Goal: Check status: Check status

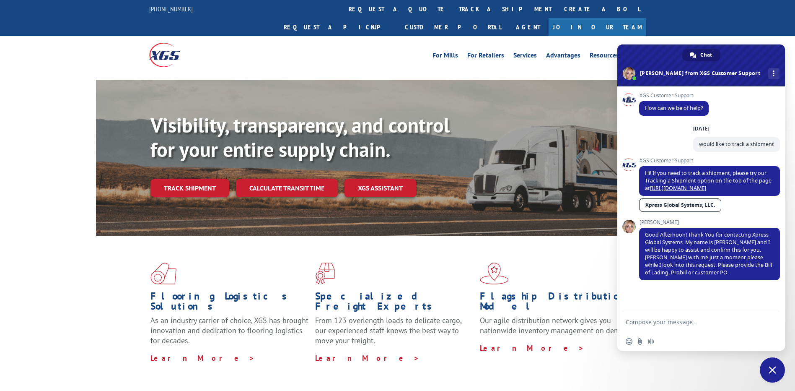
click at [664, 320] on textarea "Compose your message..." at bounding box center [692, 322] width 132 height 8
type textarea "i have shipper zip 98230 and destination zip 75218"
click at [773, 322] on span "Send" at bounding box center [770, 320] width 6 height 6
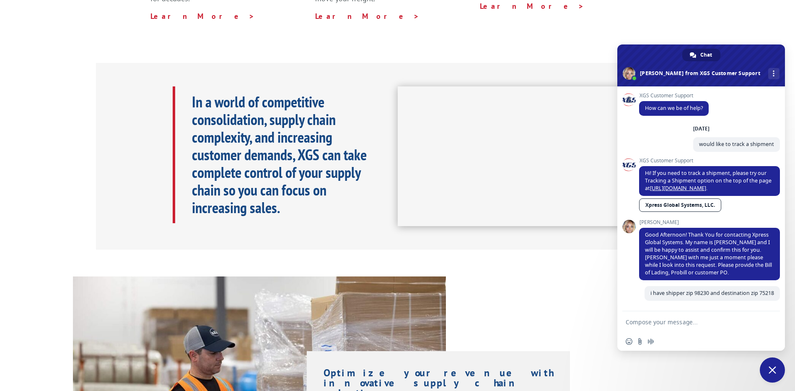
scroll to position [683, 0]
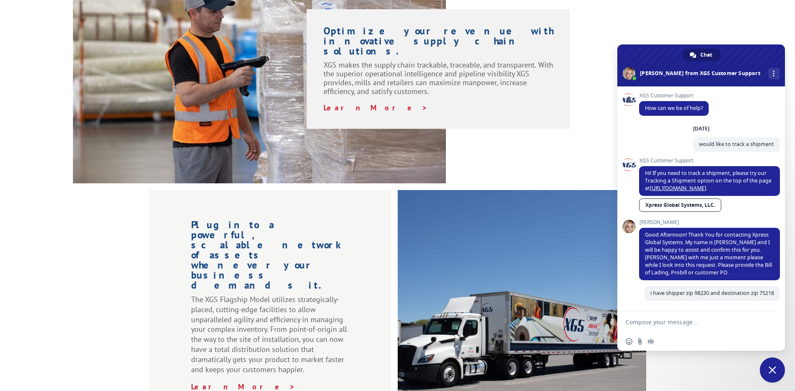
click at [667, 319] on textarea "Compose your message..." at bounding box center [692, 322] width 132 height 8
type textarea "shipper is coco mats N more"
click at [769, 320] on span "Send" at bounding box center [770, 322] width 6 height 6
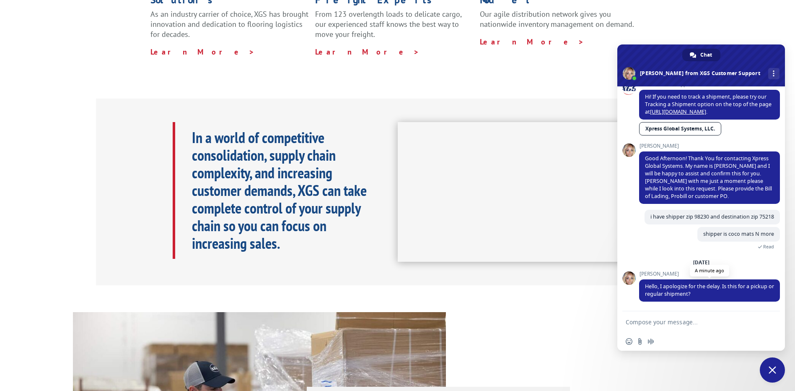
scroll to position [84, 0]
click at [668, 321] on textarea "Compose your message..." at bounding box center [692, 322] width 132 height 8
type textarea "pick up"
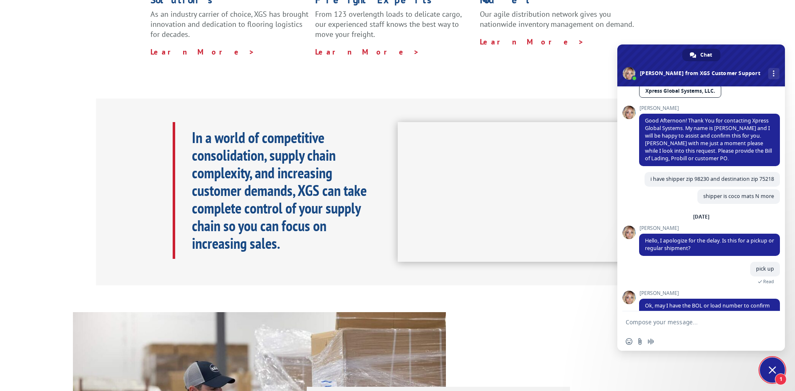
scroll to position [141, 0]
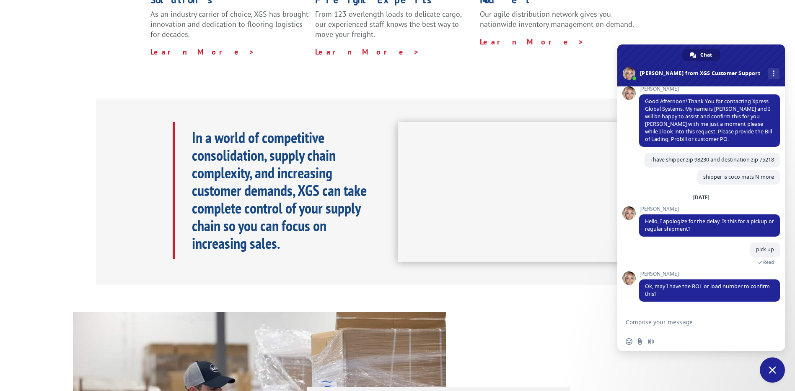
click at [649, 320] on textarea "Compose your message..." at bounding box center [692, 322] width 132 height 8
click at [650, 318] on textarea "Compose your message..." at bounding box center [692, 322] width 132 height 8
paste textarea "527374619"
type textarea "527374619"
click at [769, 319] on span "Send" at bounding box center [770, 322] width 6 height 6
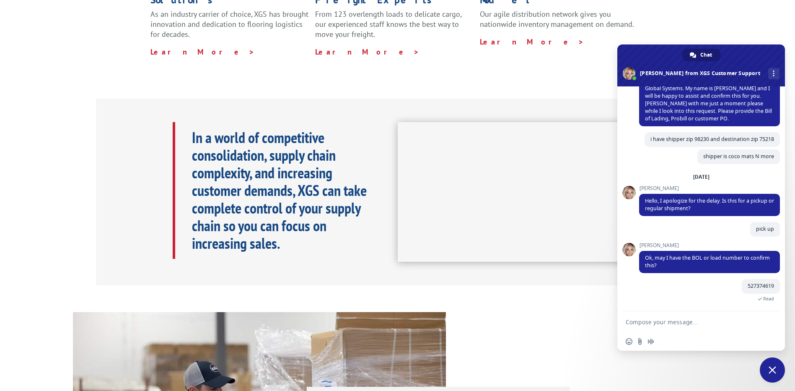
scroll to position [648, 0]
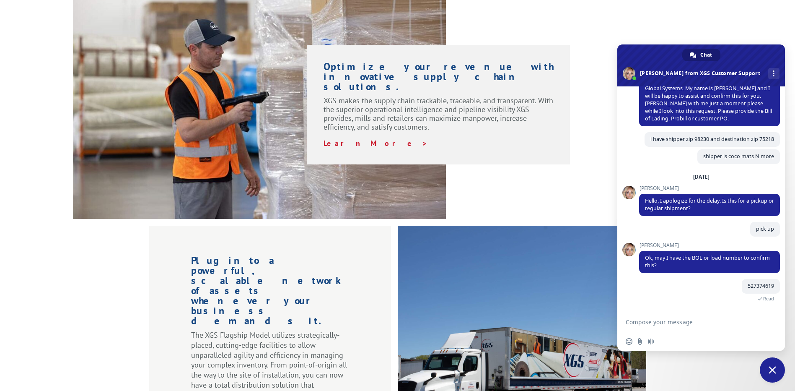
click at [638, 322] on textarea "Compose your message..." at bounding box center [692, 322] width 132 height 8
type textarea "number"
click at [767, 320] on span "Send" at bounding box center [770, 322] width 6 height 6
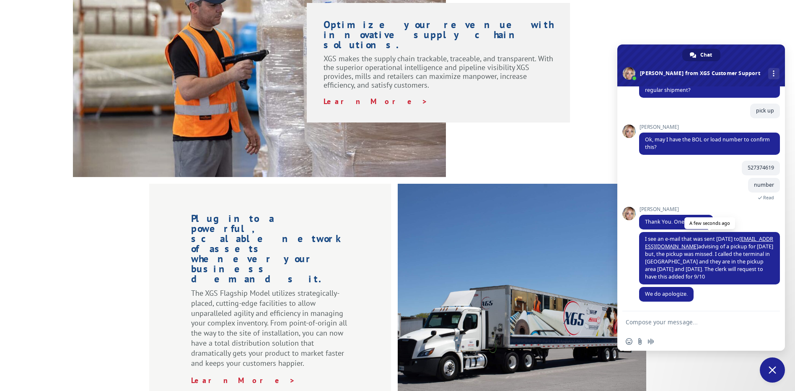
scroll to position [280, 0]
click at [668, 323] on textarea "Compose your message..." at bounding box center [692, 322] width 132 height 8
type textarea "ok"
click at [767, 324] on span "Send" at bounding box center [770, 322] width 6 height 6
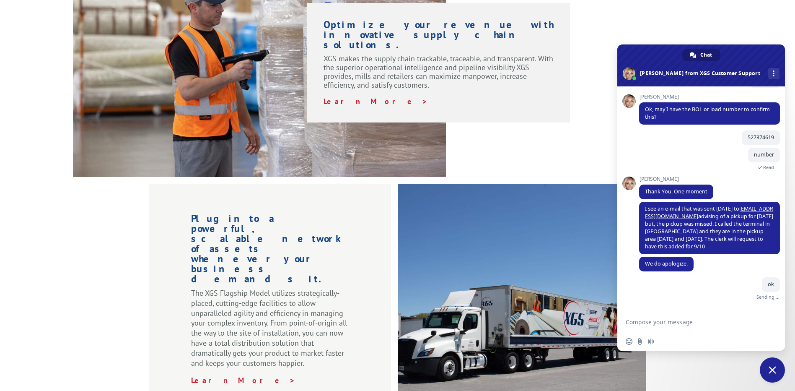
scroll to position [310, 0]
click at [645, 321] on textarea "Compose your message..." at bounding box center [692, 322] width 132 height 8
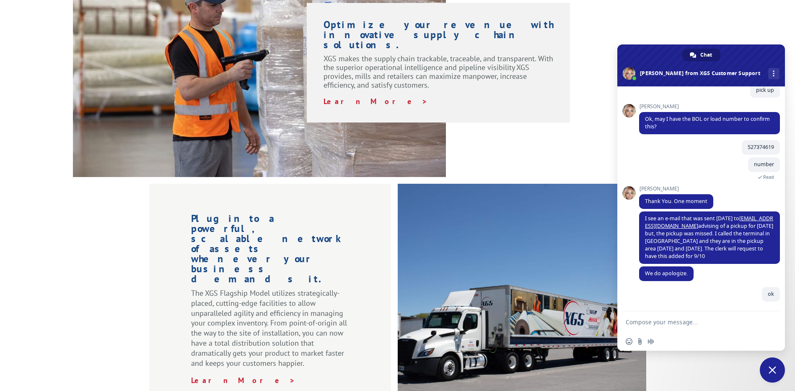
scroll to position [300, 0]
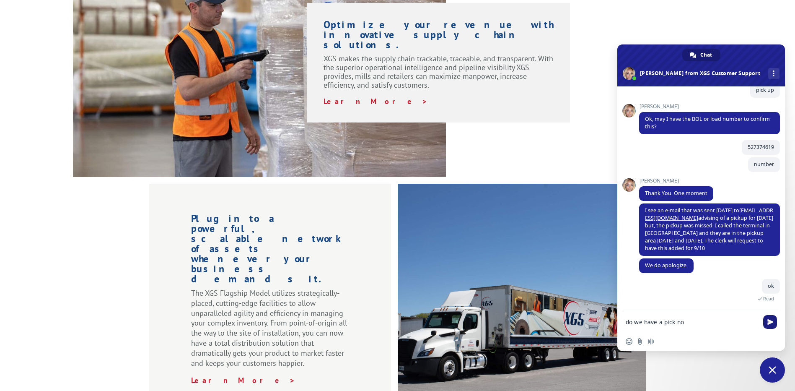
type textarea "do we have a pick no"
click at [770, 319] on span "Send" at bounding box center [770, 322] width 6 height 6
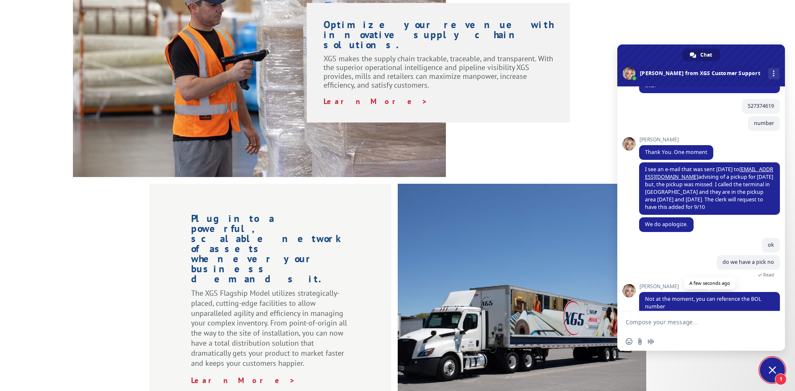
scroll to position [354, 0]
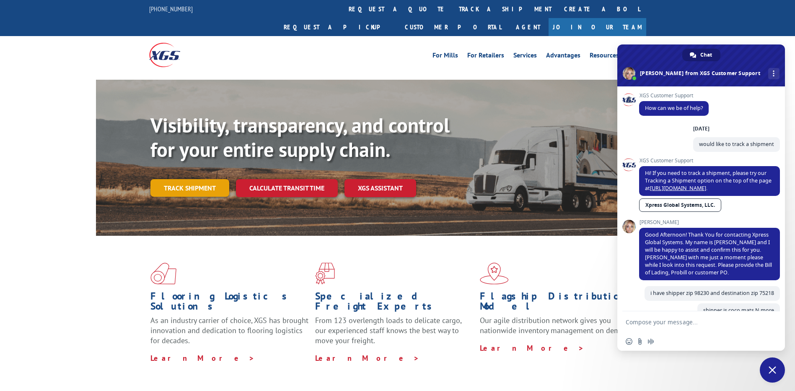
click at [204, 179] on link "Track shipment" at bounding box center [189, 188] width 79 height 18
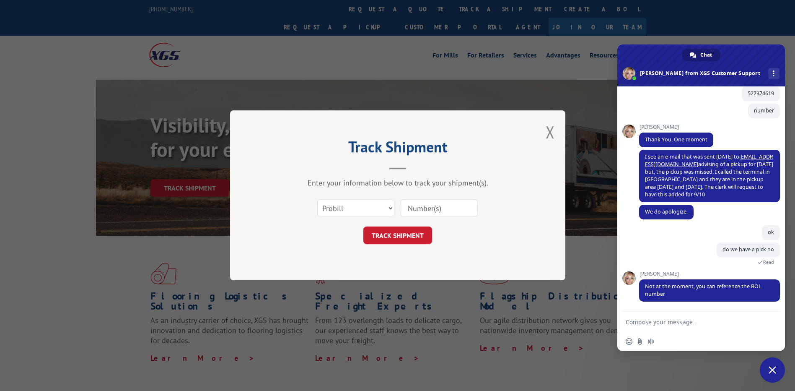
click at [434, 211] on input at bounding box center [439, 208] width 77 height 18
paste input "17501753"
type input "17501753"
click at [395, 238] on button "TRACK SHIPMENT" at bounding box center [397, 236] width 69 height 18
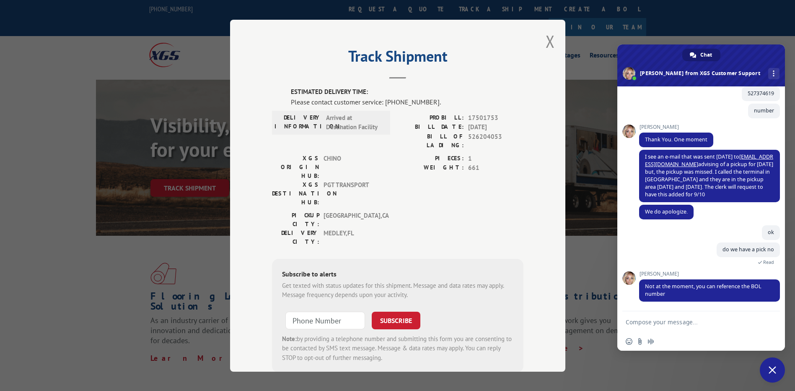
click at [771, 370] on span "Close chat" at bounding box center [773, 370] width 8 height 8
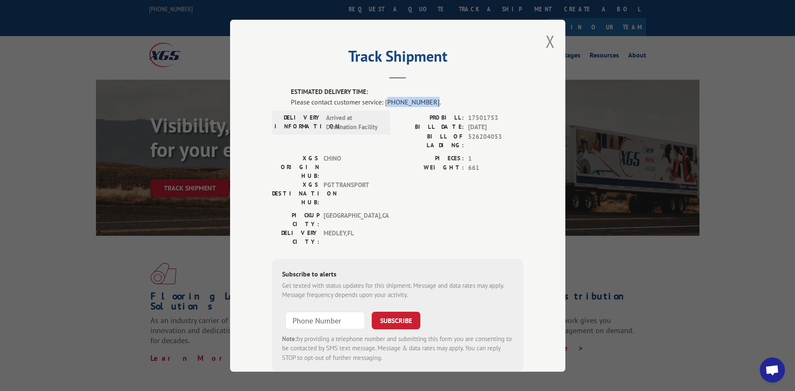
drag, startPoint x: 425, startPoint y: 101, endPoint x: 385, endPoint y: 99, distance: 39.8
click at [385, 99] on div "Please contact customer service: (844) 947-7447." at bounding box center [407, 101] width 233 height 10
copy div "844) 947-7447"
click at [766, 369] on span "Open chat" at bounding box center [772, 371] width 14 height 12
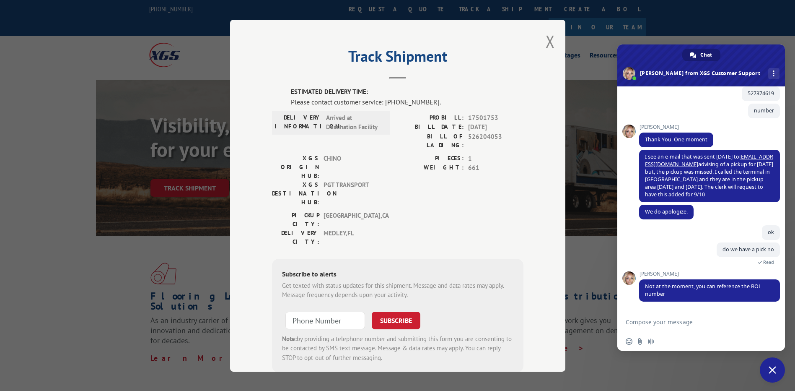
click at [659, 322] on textarea "Compose your message..." at bounding box center [692, 322] width 132 height 8
drag, startPoint x: 495, startPoint y: 117, endPoint x: 461, endPoint y: 114, distance: 33.3
click at [461, 114] on div "PROBILL: 17501753" at bounding box center [461, 118] width 126 height 10
copy div "17501753"
click at [659, 321] on textarea "Compose your message..." at bounding box center [692, 322] width 132 height 8
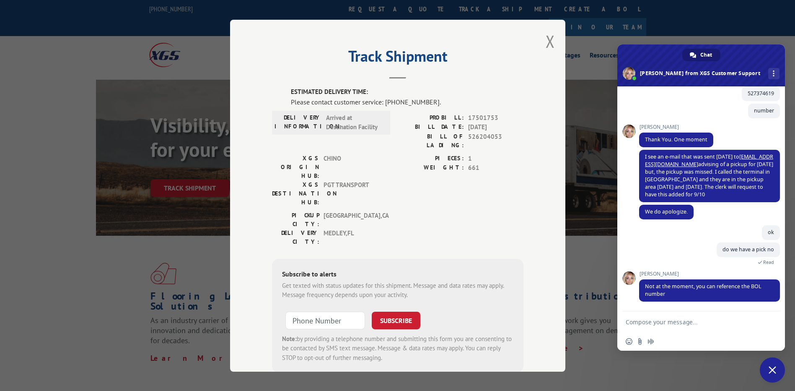
paste textarea "17501753"
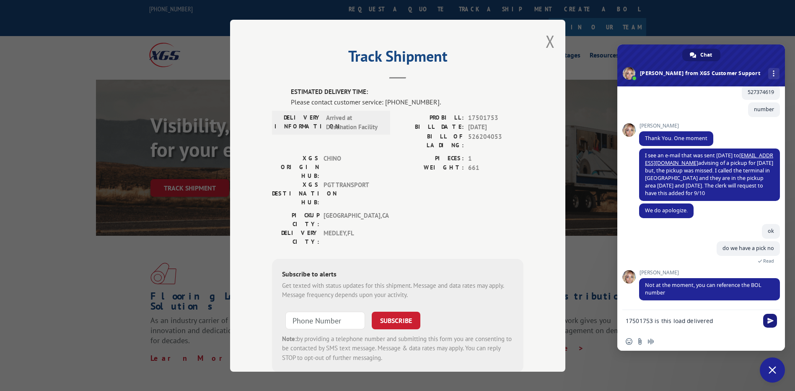
type textarea "17501753 is this load delivered"
click at [769, 321] on span "Send" at bounding box center [770, 320] width 6 height 6
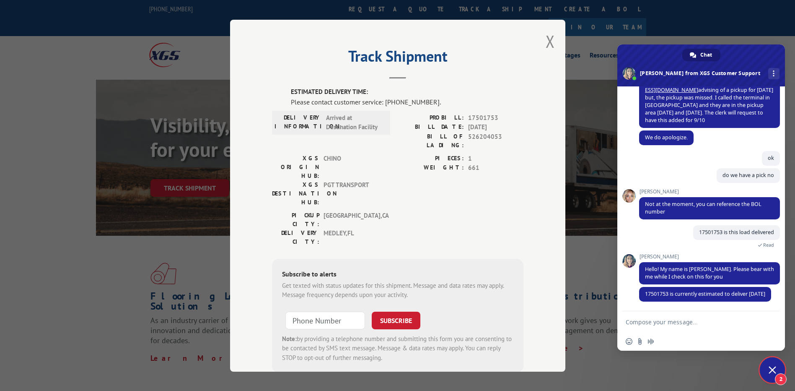
scroll to position [435, 0]
click at [644, 321] on textarea "Compose your message..." at bounding box center [692, 322] width 132 height 8
type textarea "ok"
click at [770, 322] on span "Send" at bounding box center [770, 322] width 6 height 6
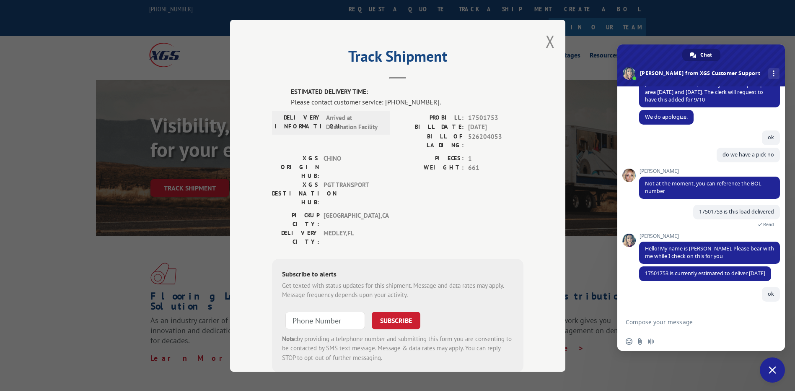
scroll to position [456, 0]
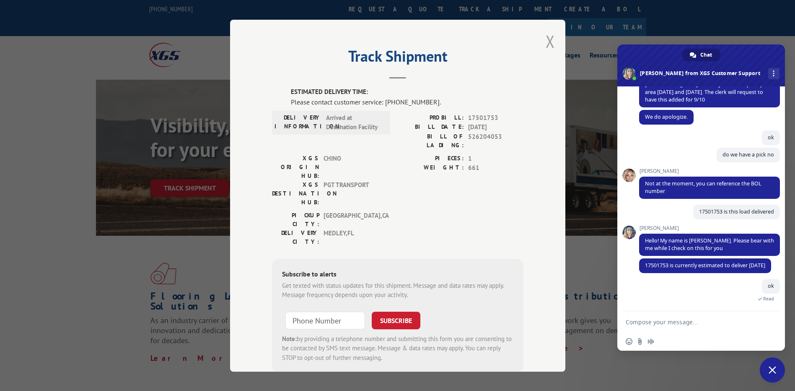
click at [550, 44] on button "Close modal" at bounding box center [550, 41] width 9 height 22
